Goal: Check status: Check status

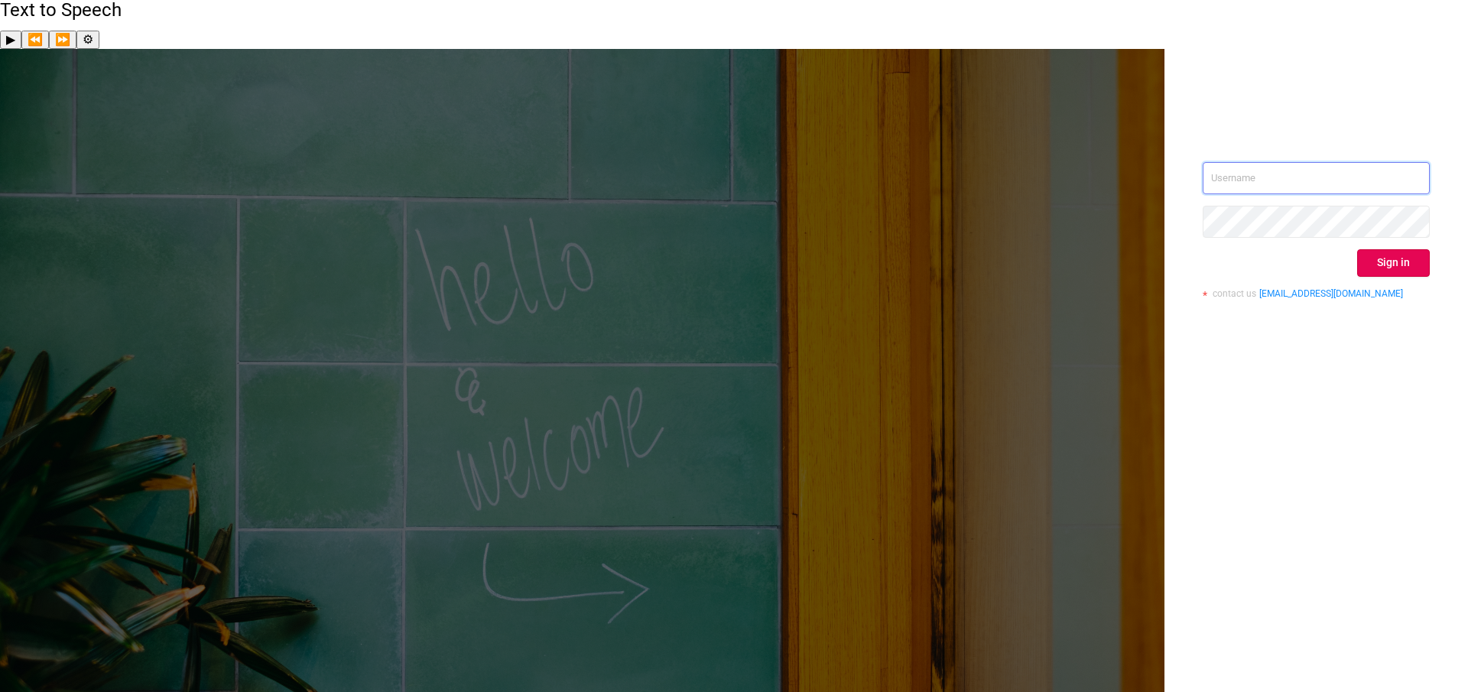
click at [1279, 162] on input "text" at bounding box center [1316, 178] width 227 height 32
type input "anthony.yam@flashtalking.com"
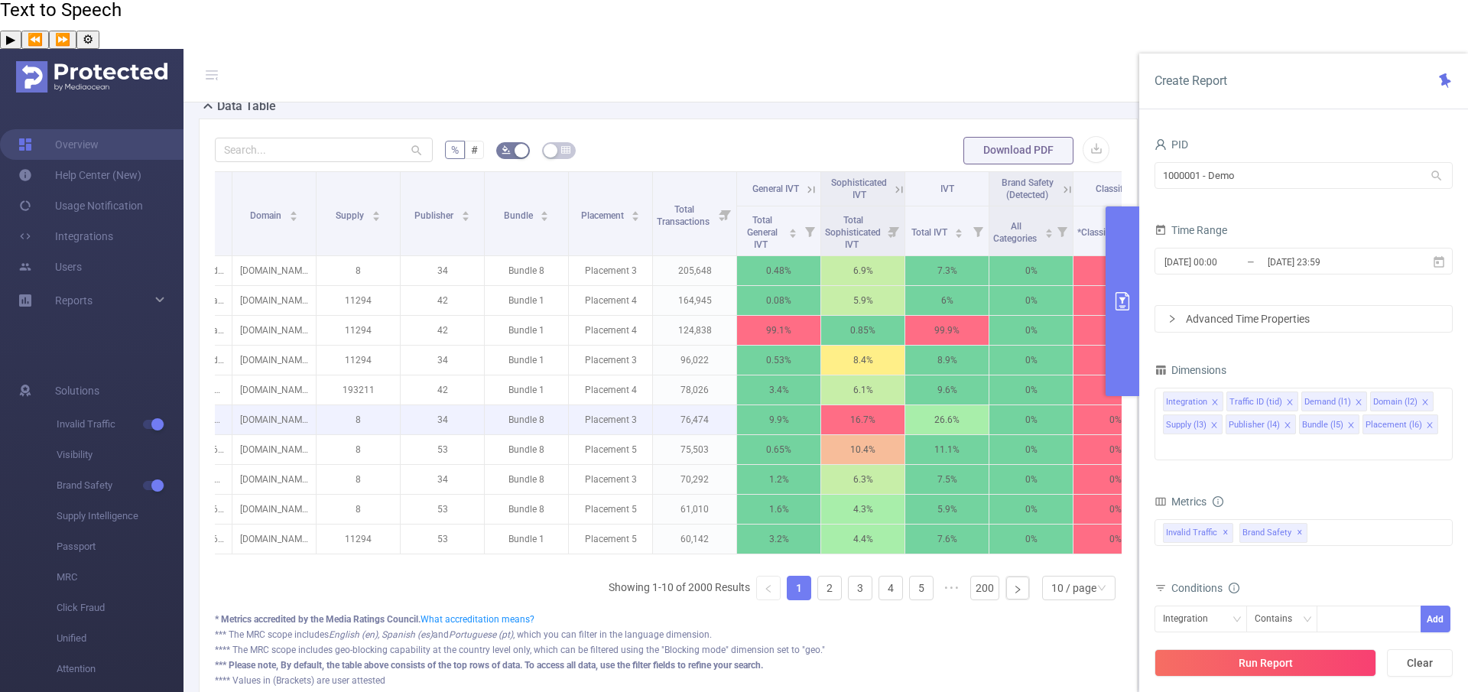
scroll to position [0, 266]
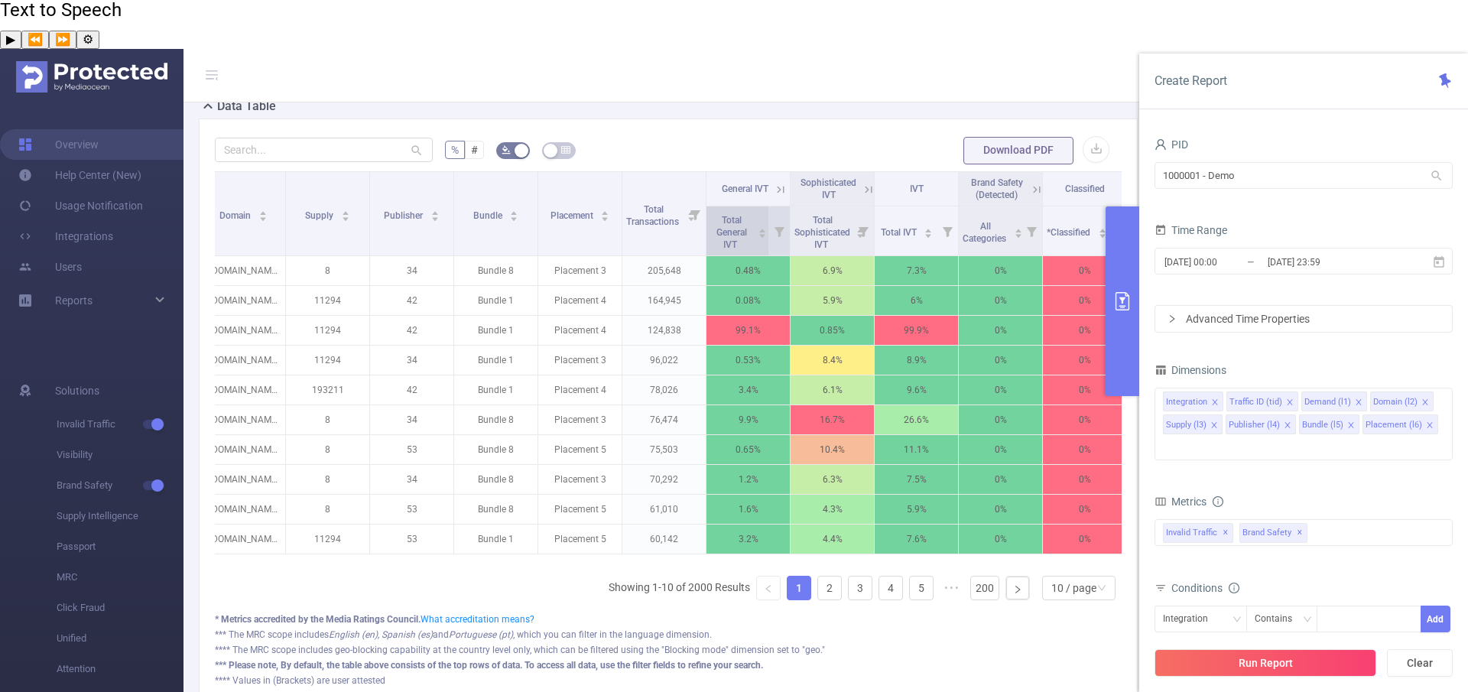
click at [763, 235] on icon "icon: caret-down" at bounding box center [762, 237] width 6 height 4
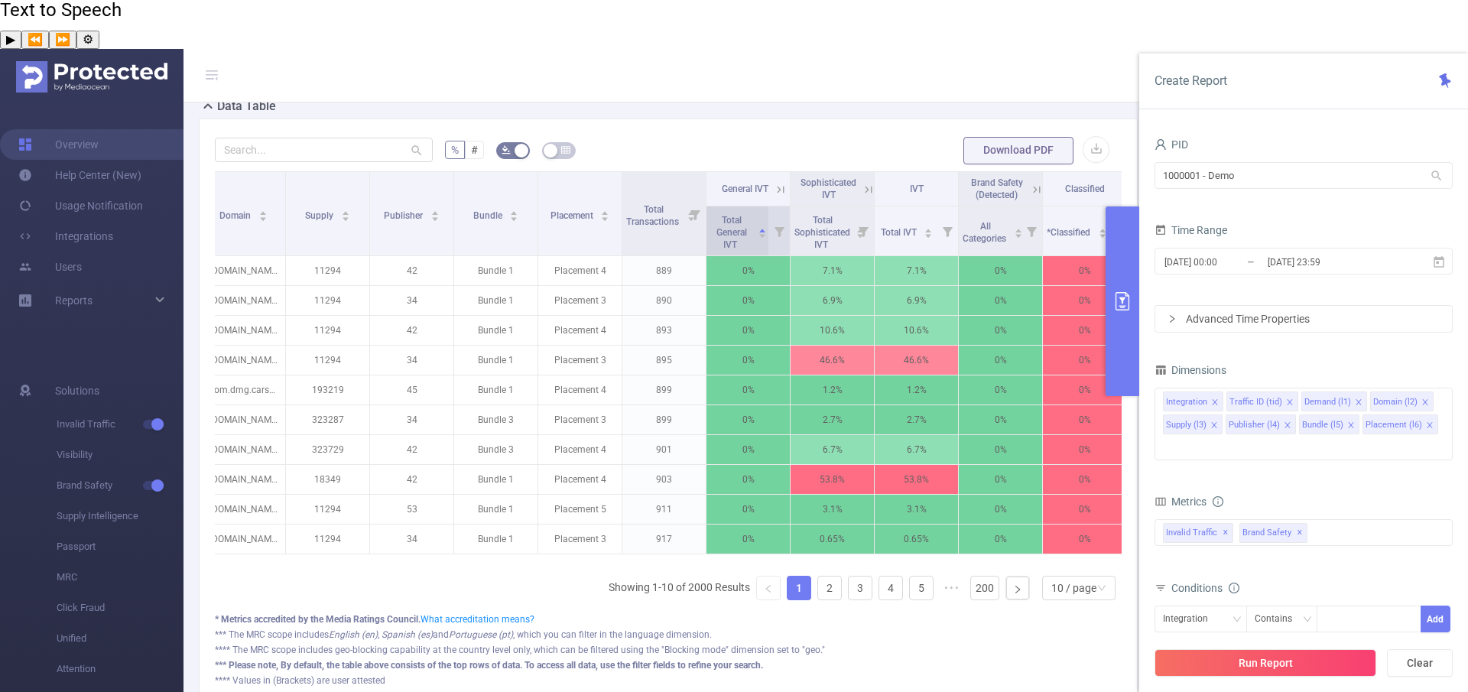
click at [763, 235] on icon "icon: caret-down" at bounding box center [762, 237] width 6 height 4
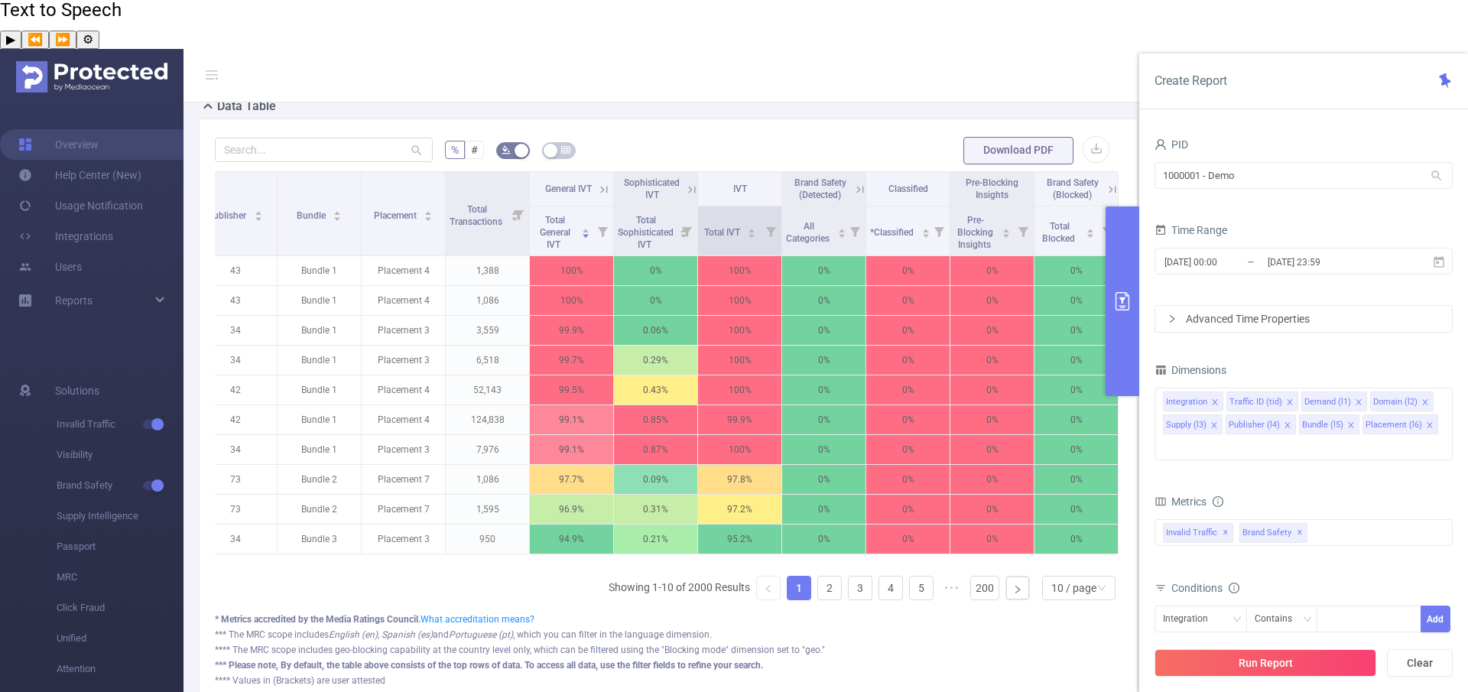
scroll to position [0, 0]
